Goal: Find specific page/section: Find specific page/section

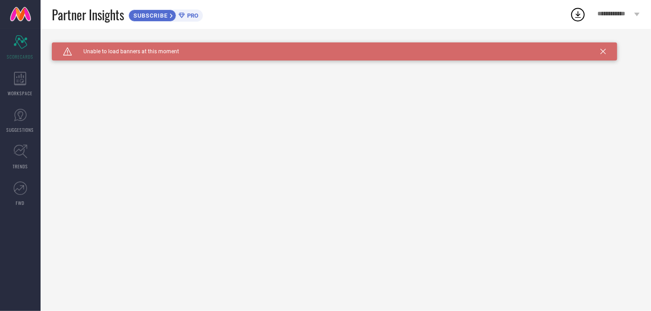
drag, startPoint x: 0, startPoint y: 0, endPoint x: 616, endPoint y: 15, distance: 616.6
click at [616, 17] on span "**********" at bounding box center [615, 14] width 35 height 8
click at [464, 82] on div "Caution Created with Sketch. Unable to load banners at this moment Unable to lo…" at bounding box center [346, 170] width 611 height 282
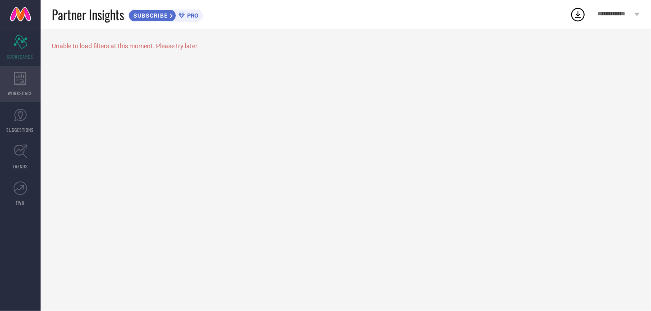
click at [16, 77] on icon at bounding box center [20, 79] width 12 height 14
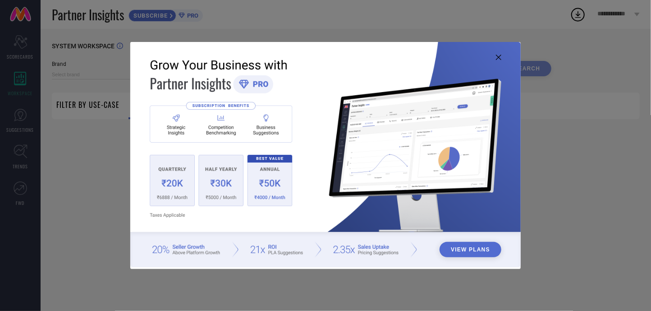
type input "1 STOP FASHION"
type input "All"
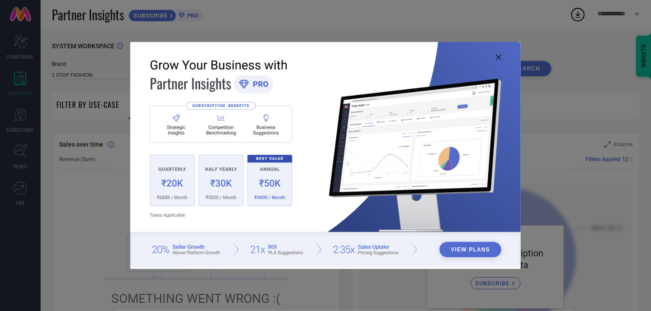
click at [502, 56] on img at bounding box center [325, 154] width 391 height 225
click at [499, 56] on icon at bounding box center [498, 57] width 5 height 5
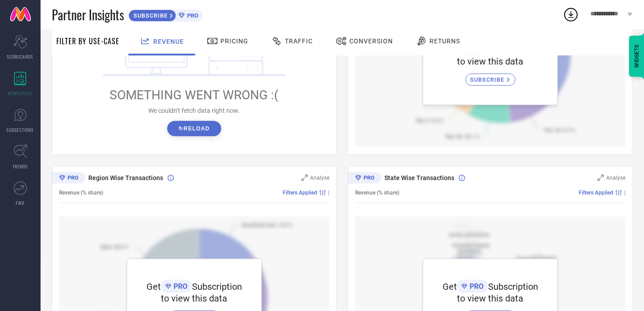
scroll to position [135, 0]
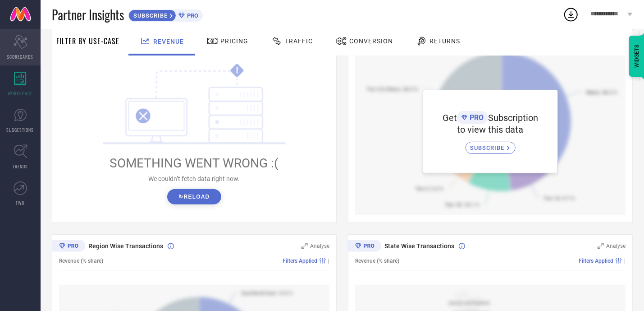
click at [28, 45] on div "Scorecard SCORECARDS" at bounding box center [20, 47] width 41 height 36
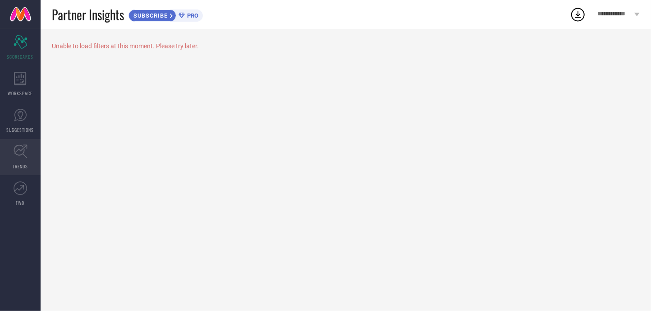
click at [22, 164] on span "TRENDS" at bounding box center [20, 166] width 15 height 7
